Goal: Transaction & Acquisition: Purchase product/service

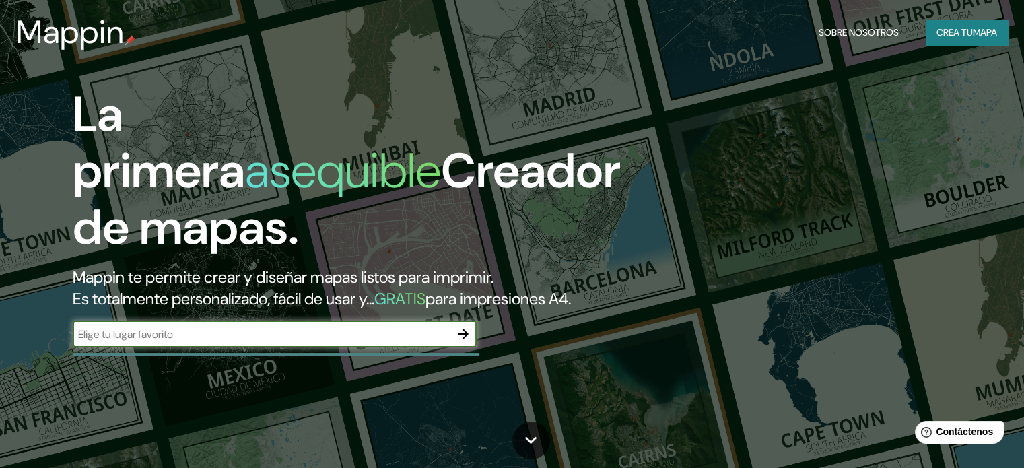
click at [355, 342] on input "text" at bounding box center [261, 334] width 377 height 15
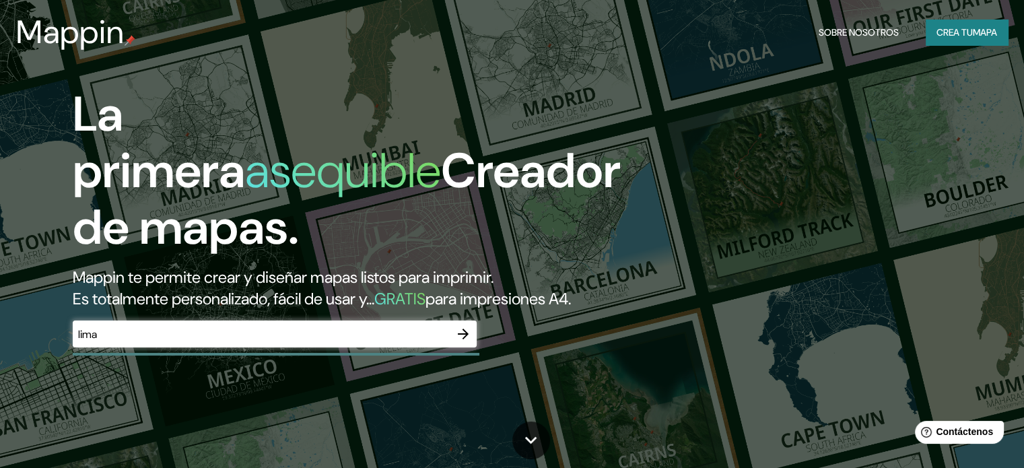
click at [205, 347] on div "lima ​" at bounding box center [275, 333] width 404 height 27
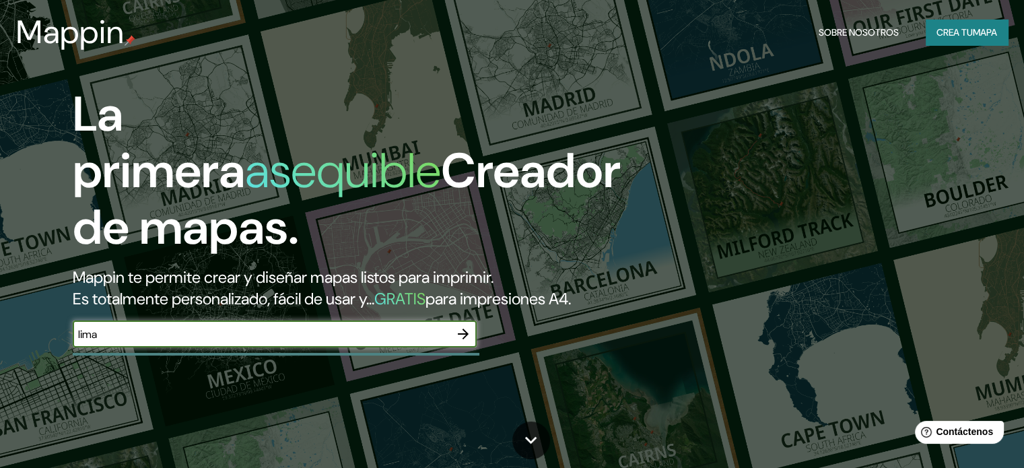
click at [205, 342] on input "lima" at bounding box center [261, 334] width 377 height 15
type input "lima [GEOGRAPHIC_DATA]"
click at [463, 342] on icon "button" at bounding box center [463, 334] width 16 height 16
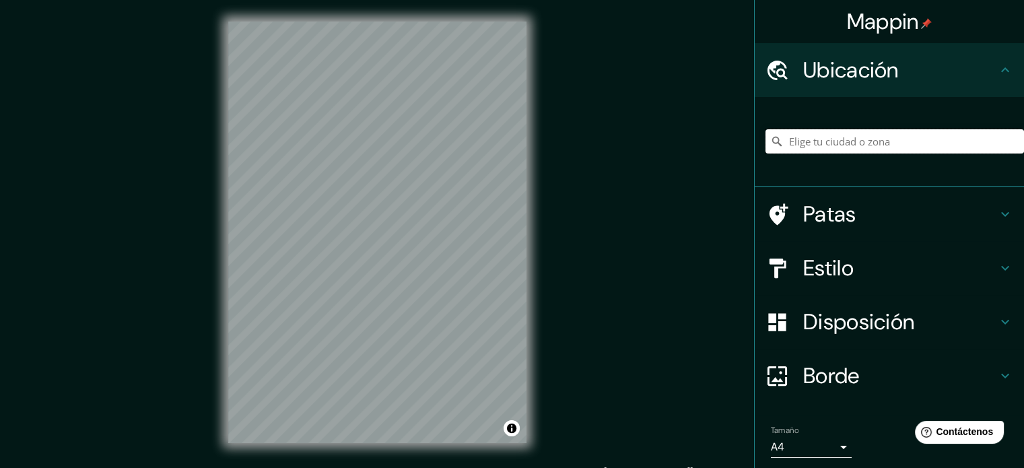
click at [854, 143] on input "Elige tu ciudad o zona" at bounding box center [894, 141] width 259 height 24
type input ","
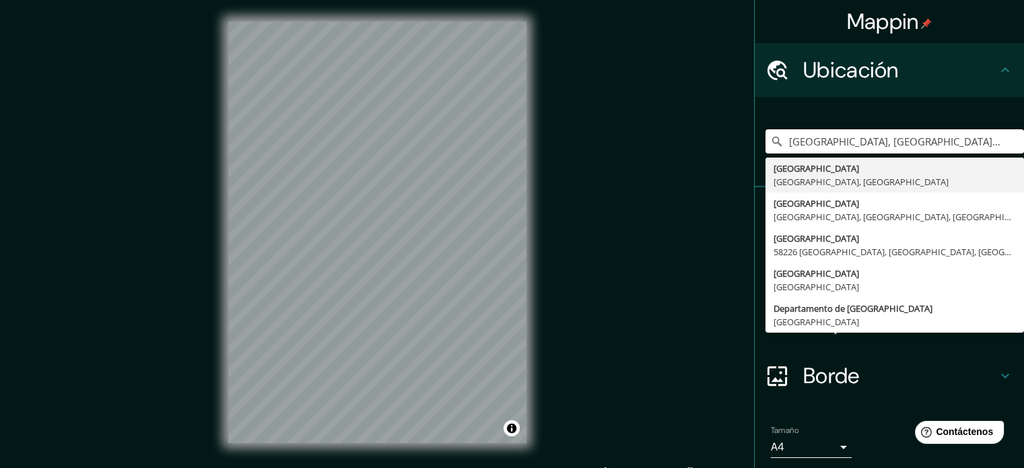
type input "[GEOGRAPHIC_DATA], [GEOGRAPHIC_DATA], [GEOGRAPHIC_DATA]"
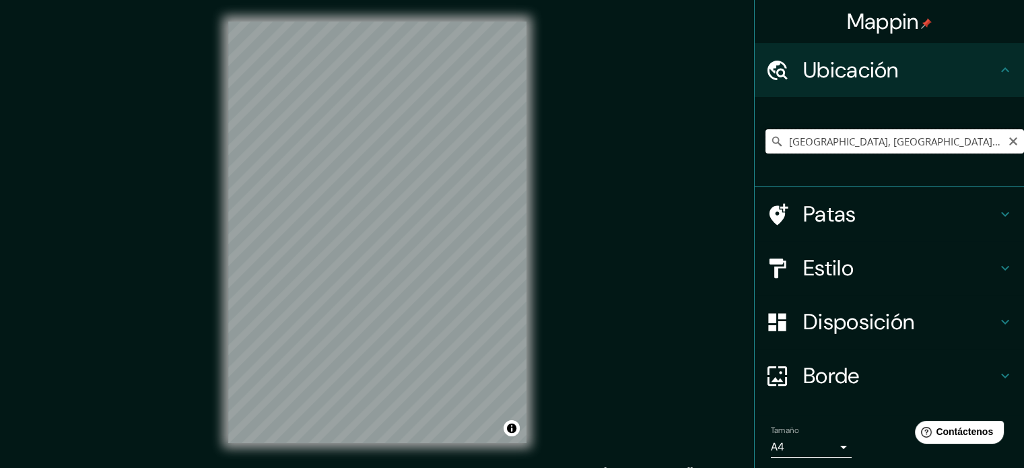
click at [873, 150] on input "[GEOGRAPHIC_DATA], [GEOGRAPHIC_DATA], [GEOGRAPHIC_DATA]" at bounding box center [894, 141] width 259 height 24
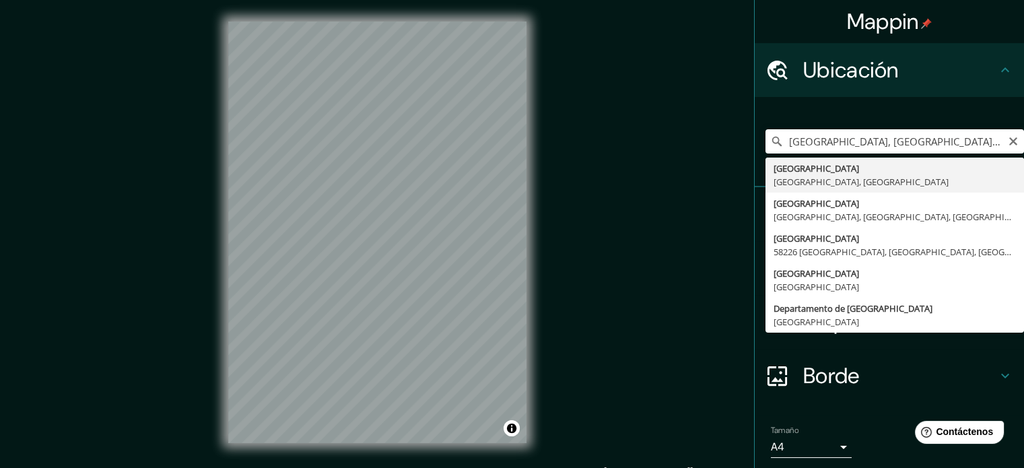
click at [941, 97] on div "[GEOGRAPHIC_DATA], [GEOGRAPHIC_DATA], [GEOGRAPHIC_DATA] [GEOGRAPHIC_DATA] [GEOG…" at bounding box center [889, 142] width 269 height 90
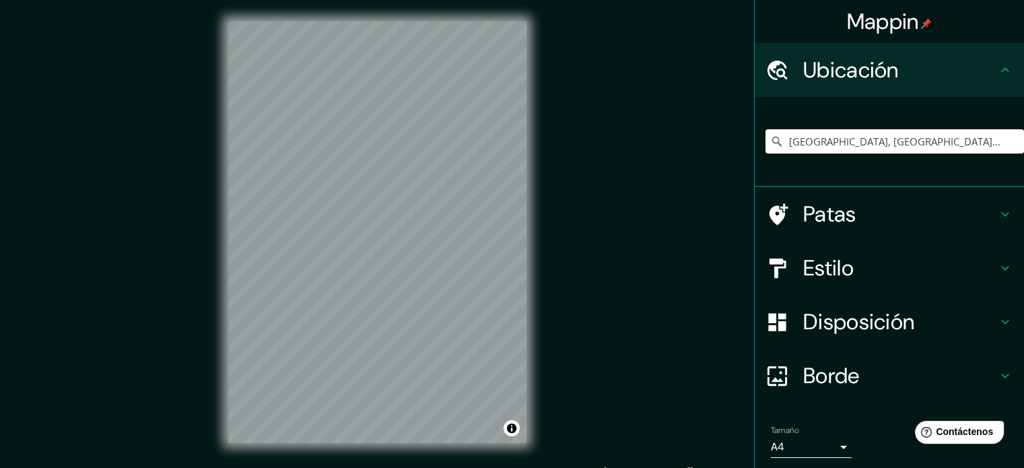
click at [870, 263] on h4 "Estilo" at bounding box center [900, 267] width 194 height 27
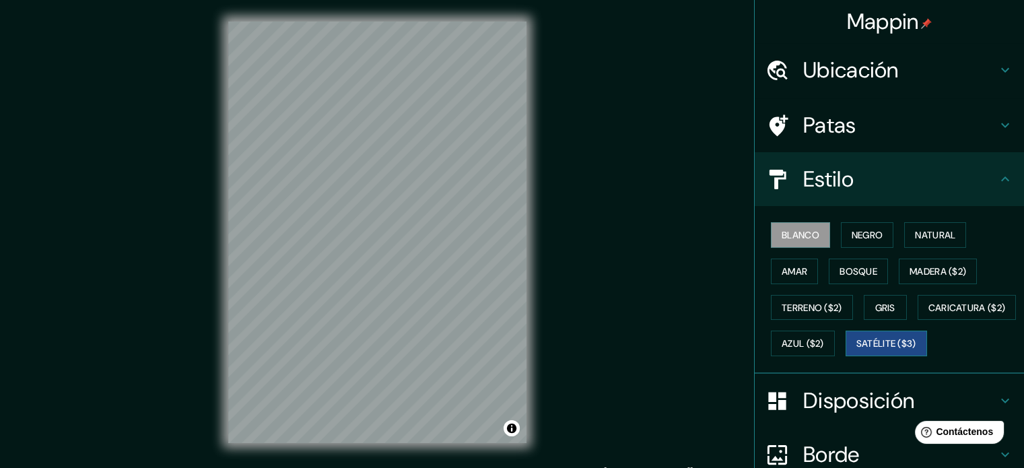
click at [856, 350] on font "Satélite ($3)" at bounding box center [886, 344] width 60 height 12
click at [807, 306] on font "Terreno ($2)" at bounding box center [812, 308] width 61 height 12
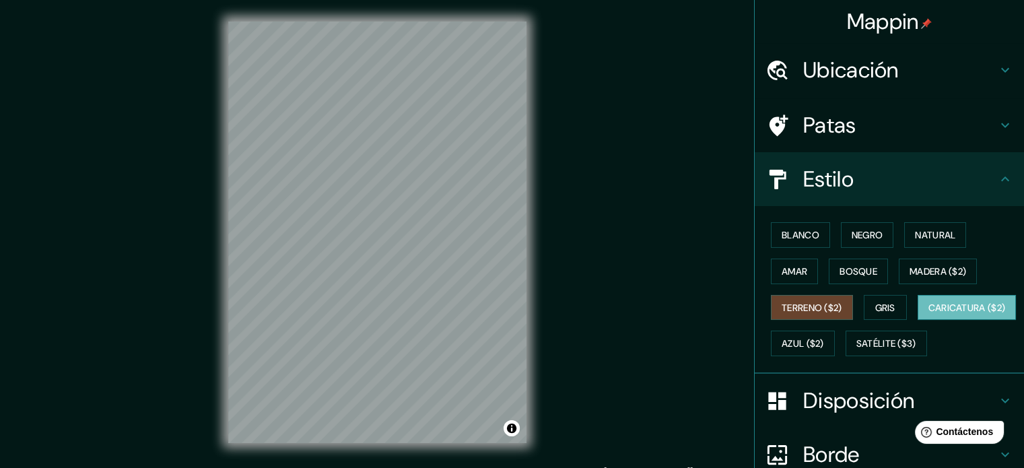
click at [928, 314] on font "Caricatura ($2)" at bounding box center [966, 308] width 77 height 12
click at [824, 335] on font "Azul ($2)" at bounding box center [803, 344] width 42 height 18
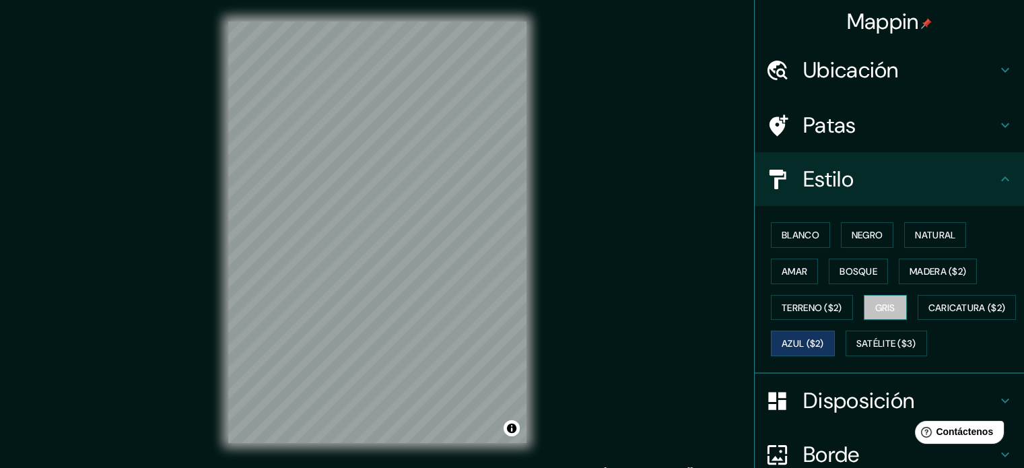
click at [885, 304] on font "Gris" at bounding box center [885, 308] width 20 height 12
click at [817, 273] on div "Blanco Negro Natural Amar Bosque Madera ($2) Terreno ($2) Gris Caricatura ($2) …" at bounding box center [894, 289] width 259 height 145
click at [800, 273] on button "Amar" at bounding box center [794, 272] width 47 height 26
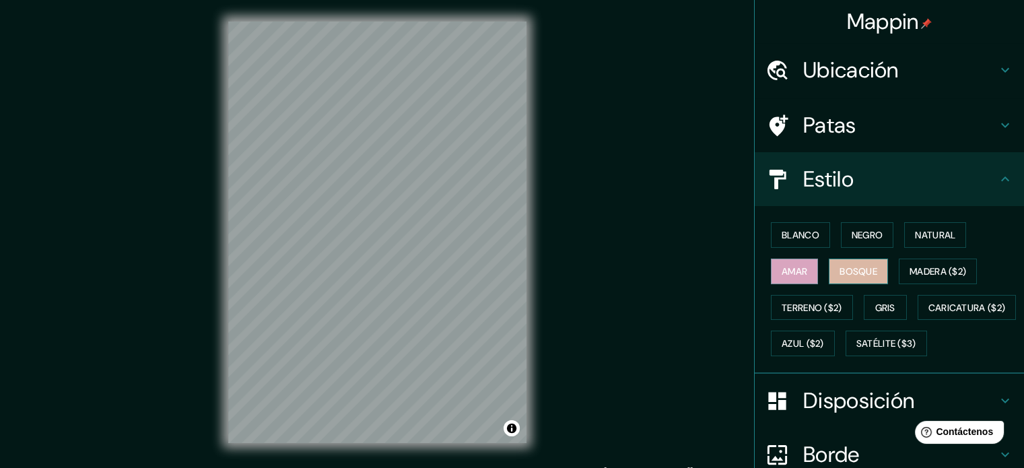
click at [841, 271] on font "Bosque" at bounding box center [858, 271] width 38 height 12
click at [911, 269] on font "Madera ($2)" at bounding box center [937, 271] width 57 height 12
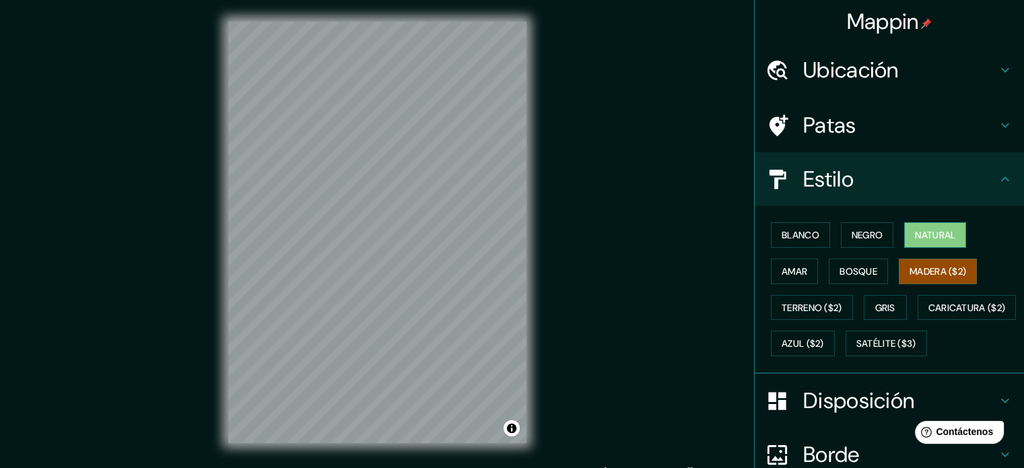
click at [915, 239] on font "Natural" at bounding box center [935, 235] width 40 height 12
click at [910, 256] on div "Blanco Negro Natural Amar Bosque Madera ($2) Terreno ($2) Gris Caricatura ($2) …" at bounding box center [894, 289] width 259 height 145
click at [910, 266] on font "Madera ($2)" at bounding box center [937, 271] width 57 height 12
click at [809, 234] on font "Blanco" at bounding box center [801, 235] width 38 height 12
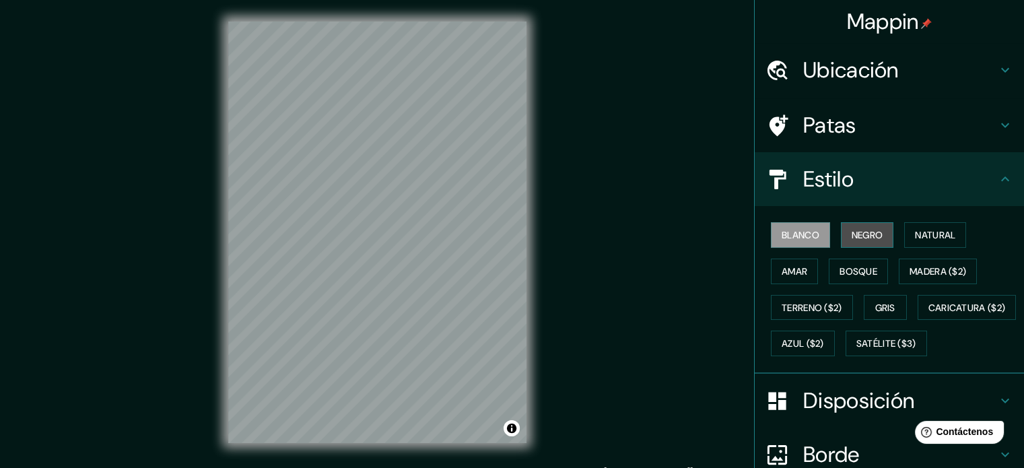
click at [852, 234] on font "Negro" at bounding box center [868, 235] width 32 height 12
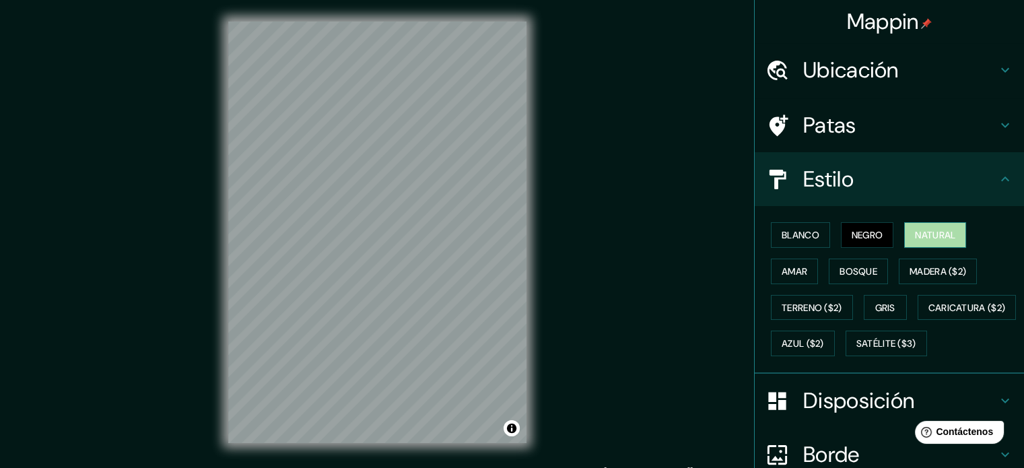
click at [926, 234] on font "Natural" at bounding box center [935, 235] width 40 height 12
click at [856, 350] on font "Satélite ($3)" at bounding box center [886, 344] width 60 height 12
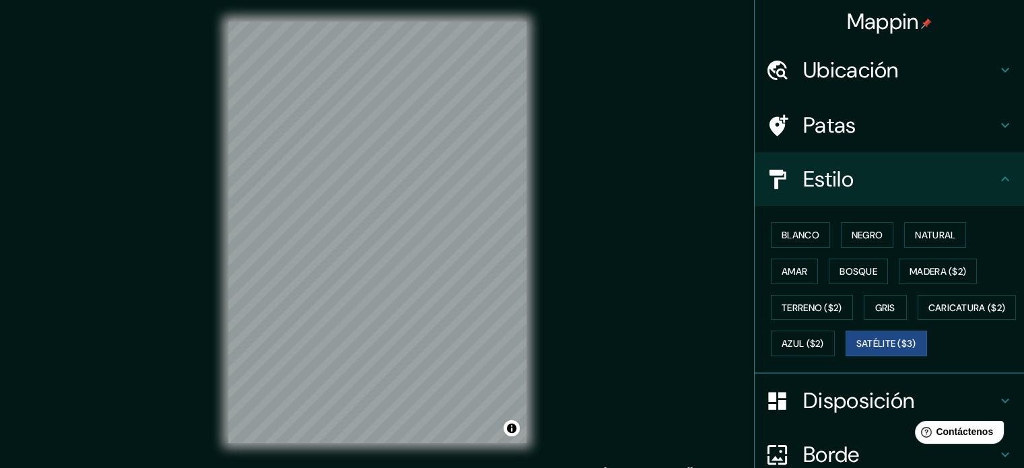
click at [217, 398] on div "© Mapbox © OpenStreetMap Improve this map © Maxar" at bounding box center [377, 232] width 341 height 465
click at [909, 272] on font "Madera ($2)" at bounding box center [937, 271] width 57 height 12
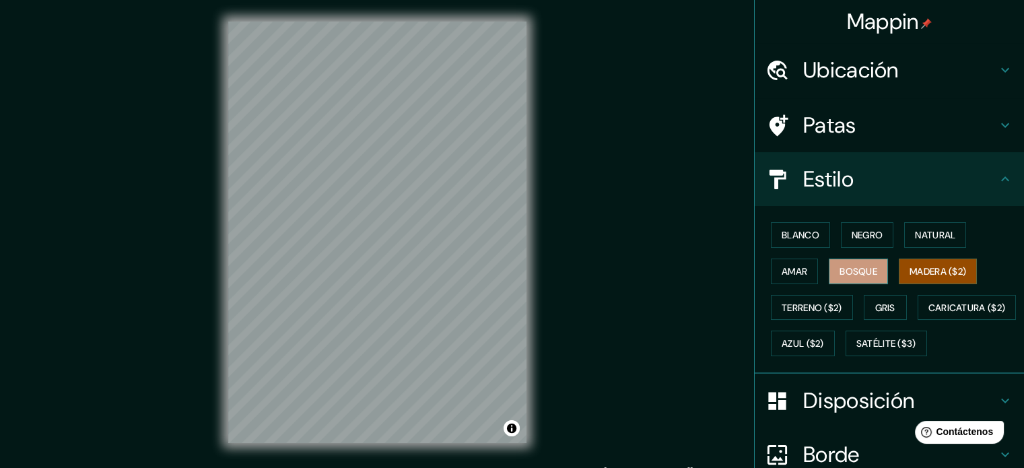
click at [853, 269] on font "Bosque" at bounding box center [858, 271] width 38 height 12
click at [771, 269] on button "Amar" at bounding box center [794, 272] width 47 height 26
click at [928, 248] on div "Blanco Negro Natural Amar Bosque Madera ($2) Terreno ($2) Gris Caricatura ($2) …" at bounding box center [894, 289] width 259 height 145
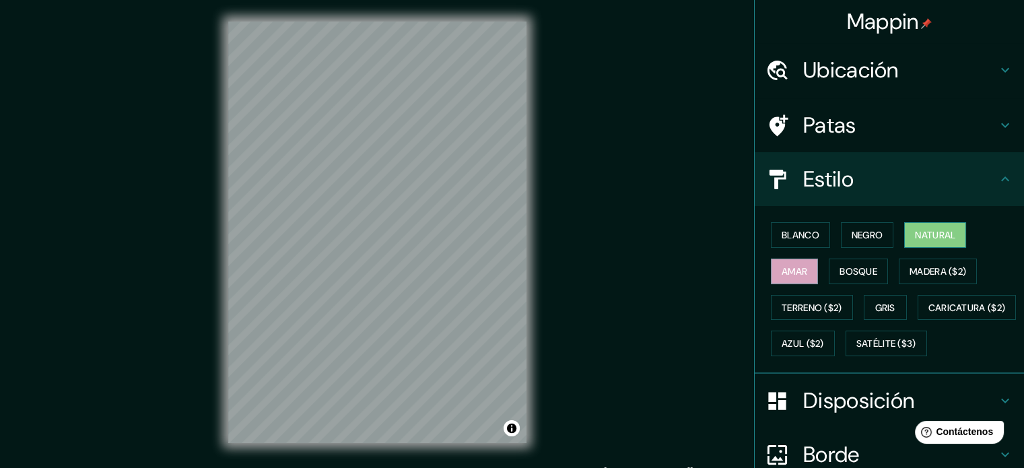
click at [924, 236] on font "Natural" at bounding box center [935, 235] width 40 height 12
click at [841, 233] on button "Negro" at bounding box center [867, 235] width 53 height 26
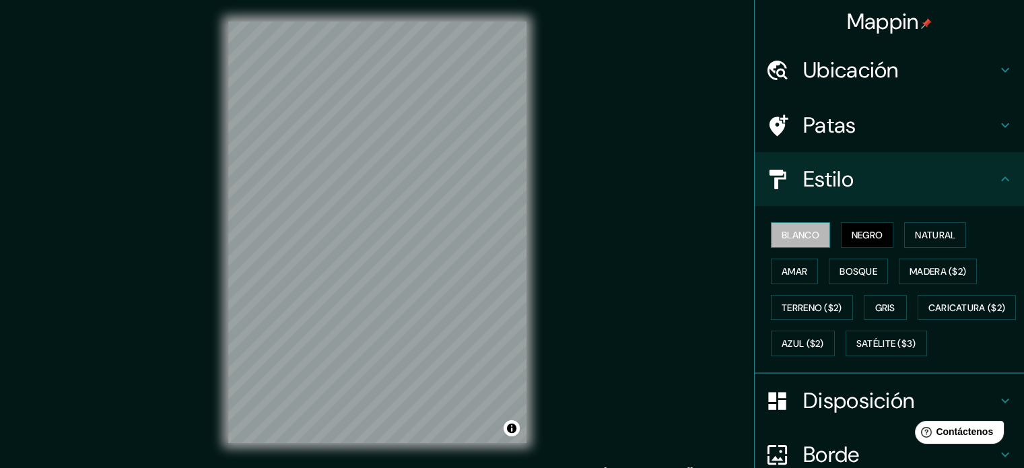
click at [805, 229] on font "Blanco" at bounding box center [801, 235] width 38 height 12
click at [856, 352] on font "Satélite ($3)" at bounding box center [886, 344] width 60 height 18
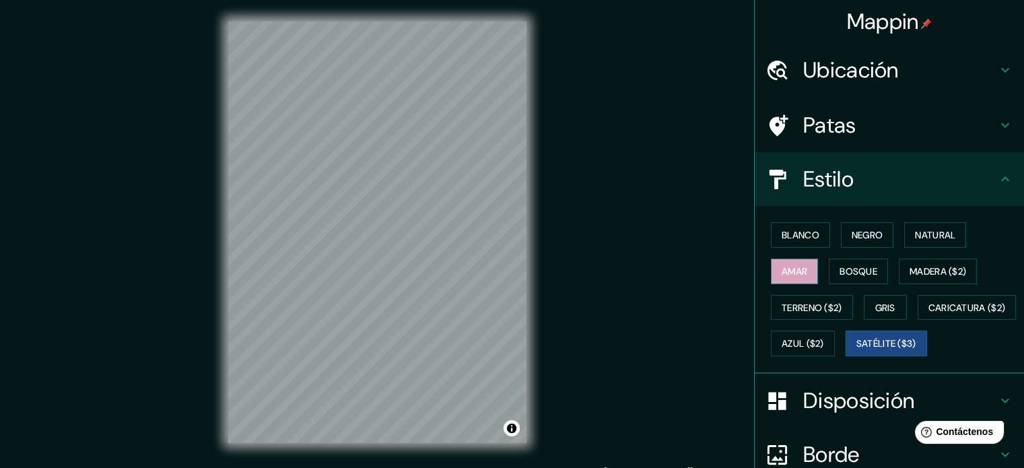
click at [787, 265] on font "Amar" at bounding box center [795, 271] width 26 height 12
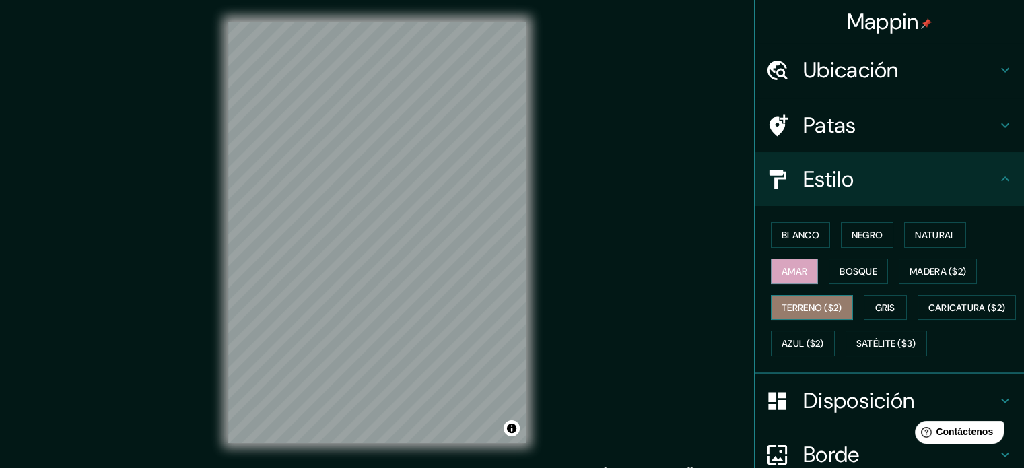
click at [791, 299] on font "Terreno ($2)" at bounding box center [812, 308] width 61 height 18
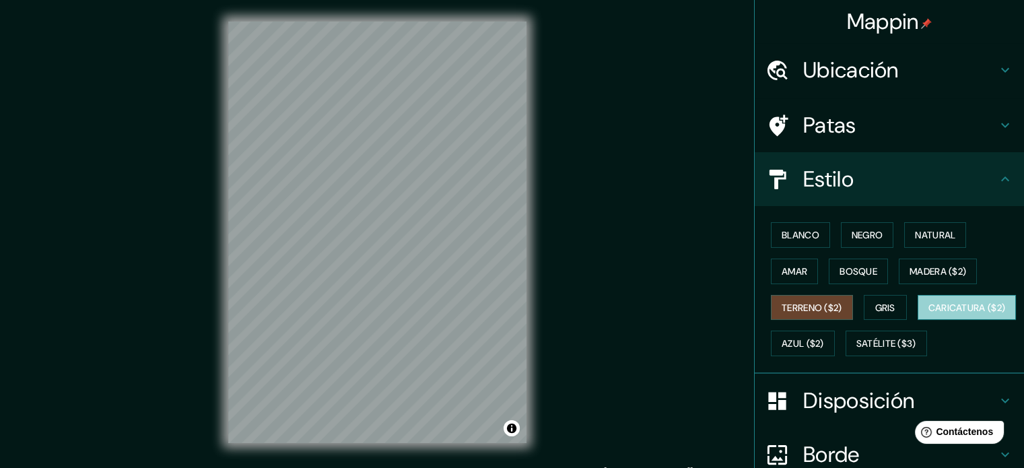
click at [928, 316] on font "Caricatura ($2)" at bounding box center [966, 308] width 77 height 18
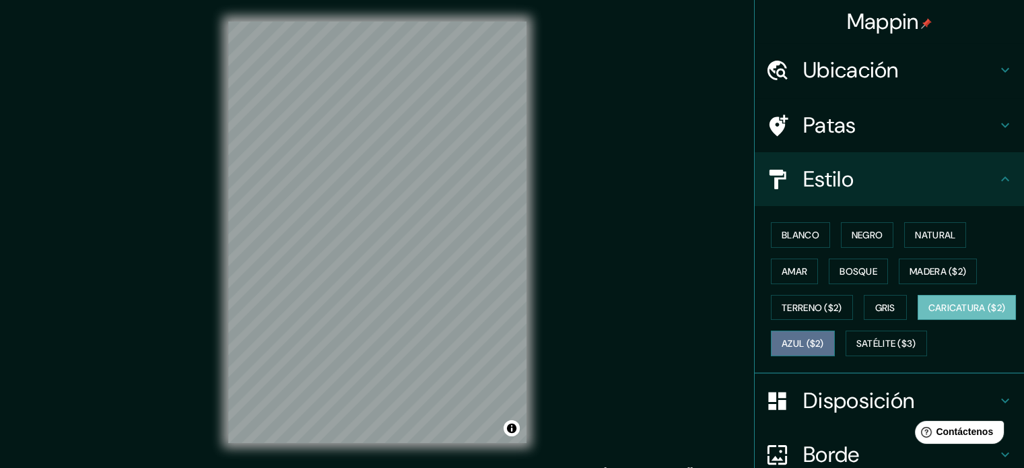
click at [824, 338] on font "Azul ($2)" at bounding box center [803, 344] width 42 height 12
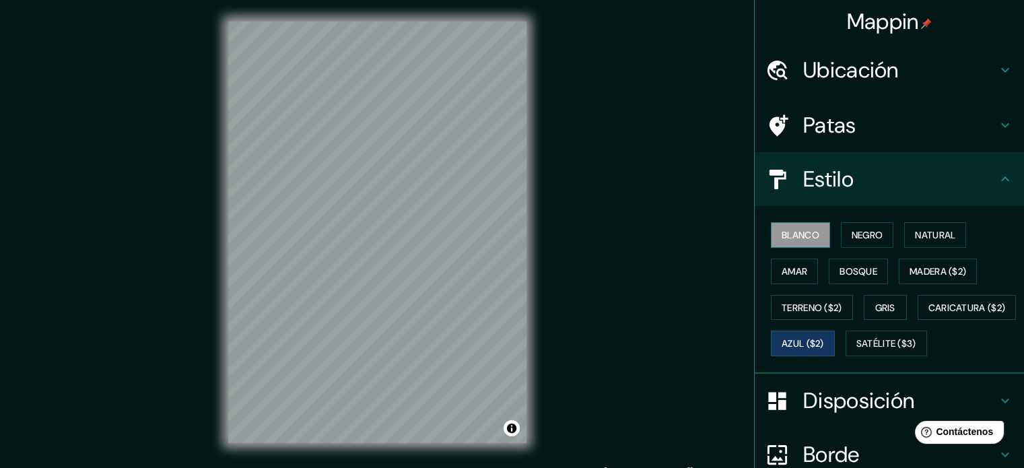
click at [804, 229] on font "Blanco" at bounding box center [801, 235] width 38 height 12
click at [854, 228] on font "Negro" at bounding box center [868, 235] width 32 height 18
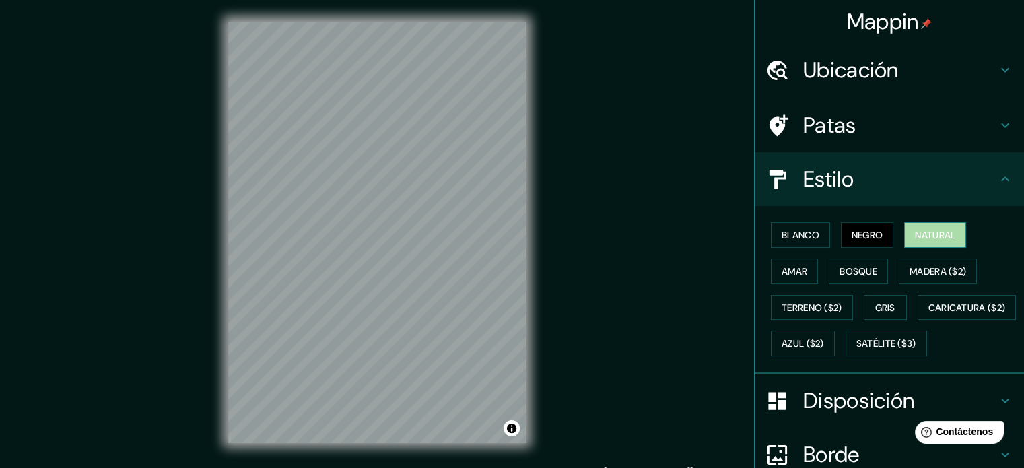
click at [926, 228] on font "Natural" at bounding box center [935, 235] width 40 height 18
click at [889, 302] on font "Gris" at bounding box center [885, 308] width 20 height 12
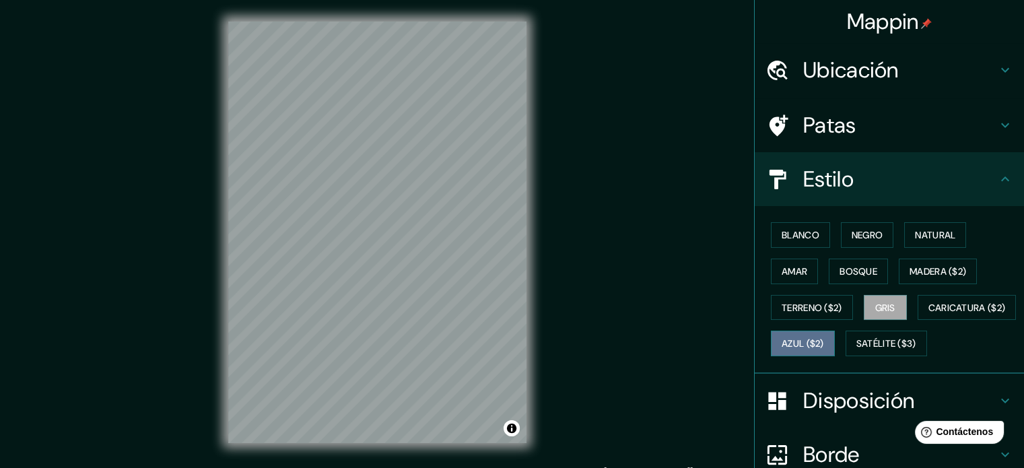
click at [824, 340] on font "Azul ($2)" at bounding box center [803, 344] width 42 height 12
click at [886, 309] on font "Gris" at bounding box center [885, 308] width 20 height 12
click at [919, 244] on button "Natural" at bounding box center [935, 235] width 62 height 26
